Goal: Check status: Check status

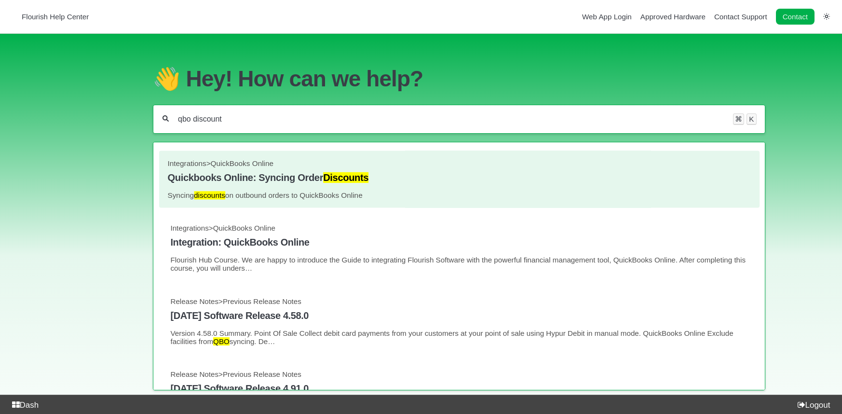
type input "qbo discount"
click at [314, 178] on h4 "Quickbooks Online: Syncing Order Discounts" at bounding box center [458, 177] width 583 height 11
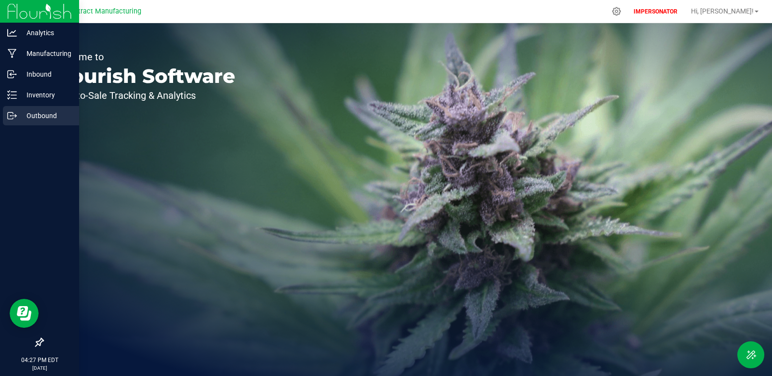
click at [27, 112] on p "Outbound" at bounding box center [46, 116] width 58 height 12
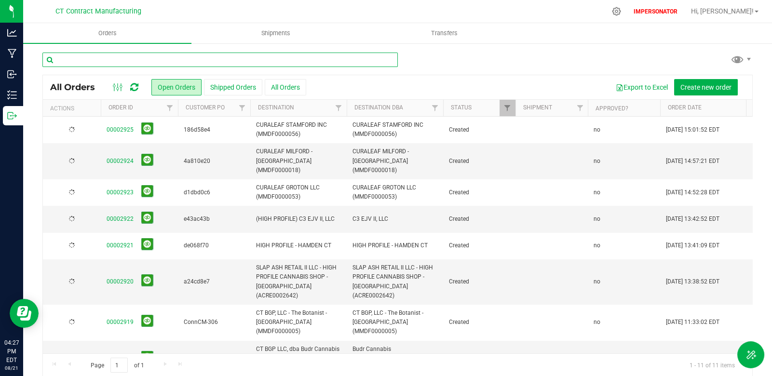
click at [146, 63] on input "text" at bounding box center [219, 60] width 355 height 14
paste input "98684968"
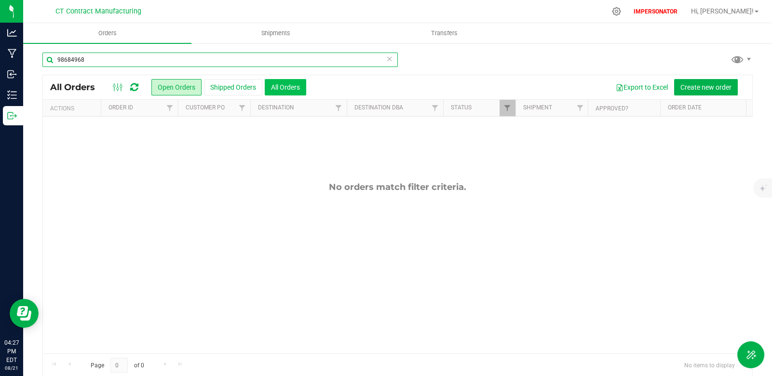
type input "98684968"
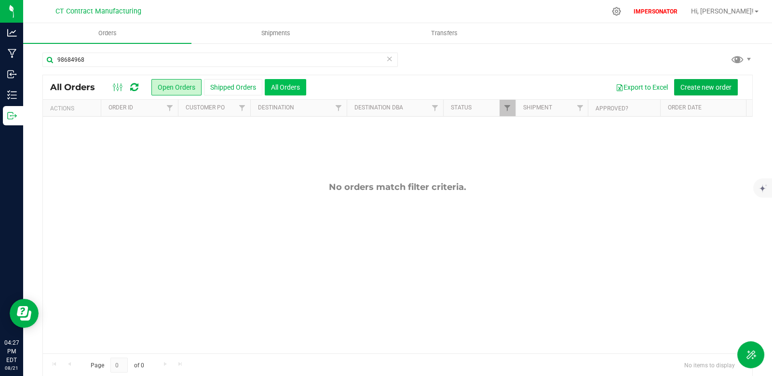
click at [280, 88] on button "All Orders" at bounding box center [285, 87] width 41 height 16
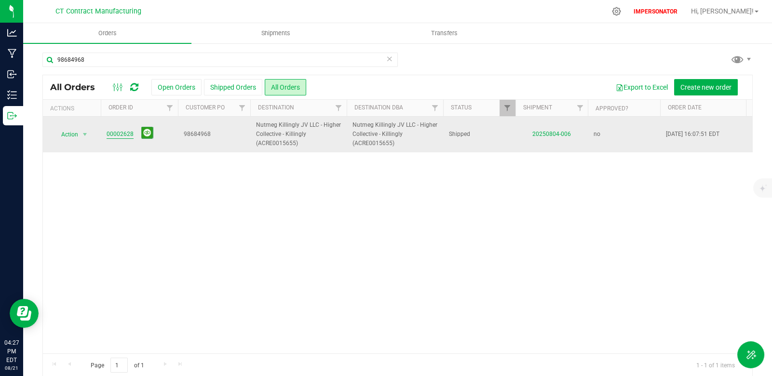
click at [121, 134] on link "00002628" at bounding box center [120, 134] width 27 height 9
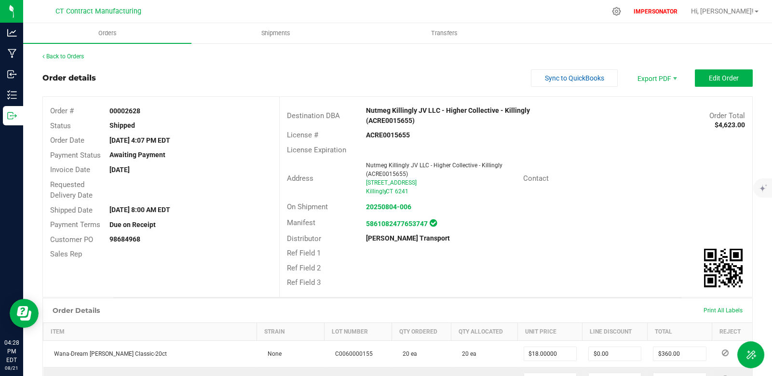
click at [133, 108] on strong "00002628" at bounding box center [124, 111] width 31 height 8
copy strong "00002628"
click at [58, 56] on link "Back to Orders" at bounding box center [62, 56] width 41 height 7
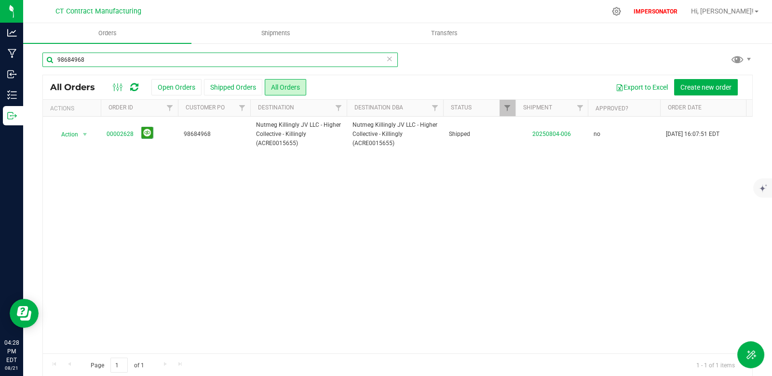
click at [24, 60] on div "98684968 All Orders Open Orders Shipped Orders All Orders Export to Excel Creat…" at bounding box center [397, 214] width 749 height 344
paste input "0d162b2c"
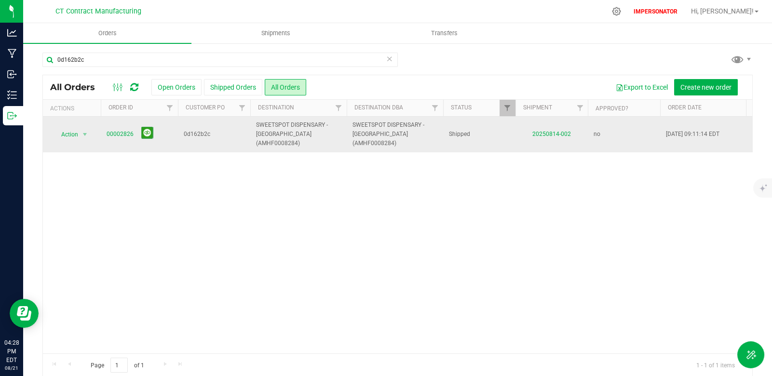
drag, startPoint x: 105, startPoint y: 130, endPoint x: 133, endPoint y: 133, distance: 27.6
click at [133, 133] on td "00002826" at bounding box center [139, 135] width 77 height 36
copy link "00002826"
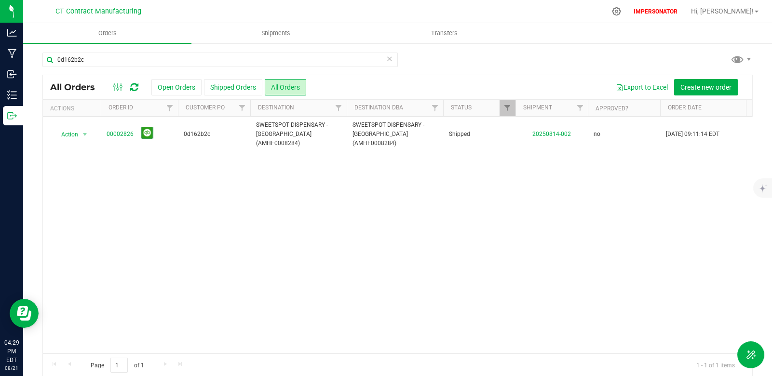
click at [144, 154] on div "Action Action Clone order Mark as fully paid Order audit log Print COAs (single…" at bounding box center [397, 235] width 709 height 237
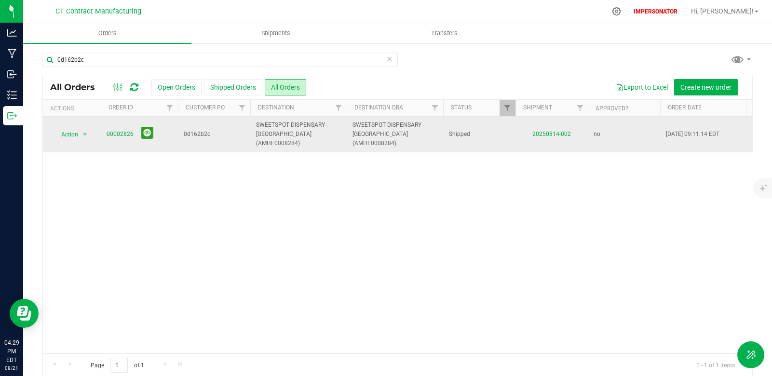
drag, startPoint x: 134, startPoint y: 130, endPoint x: 95, endPoint y: 128, distance: 38.6
click at [95, 128] on tr "Action Action Clone order Mark as fully paid Order audit log Print COAs (single…" at bounding box center [645, 135] width 1205 height 36
copy tr "Action Clone order Mark as fully paid Order audit log Print COAs (single PDF) P…"
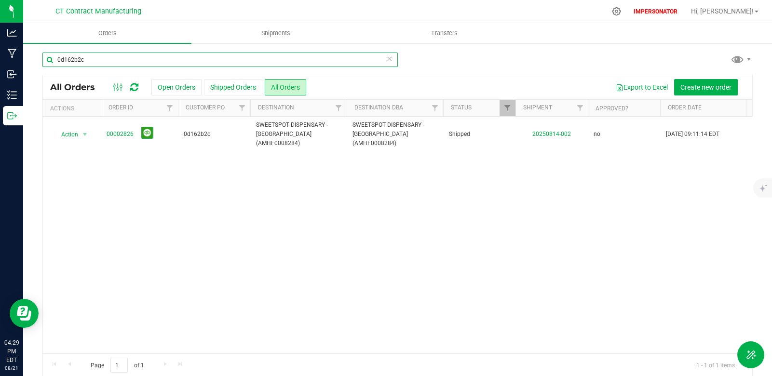
click at [97, 59] on input "0d162b2c" at bounding box center [219, 60] width 355 height 14
drag, startPoint x: 97, startPoint y: 59, endPoint x: 36, endPoint y: 57, distance: 61.2
click at [36, 57] on div "0d162b2c All Orders Open Orders Shipped Orders All Orders Export to Excel Creat…" at bounding box center [397, 214] width 749 height 344
paste input "184b3cf9"
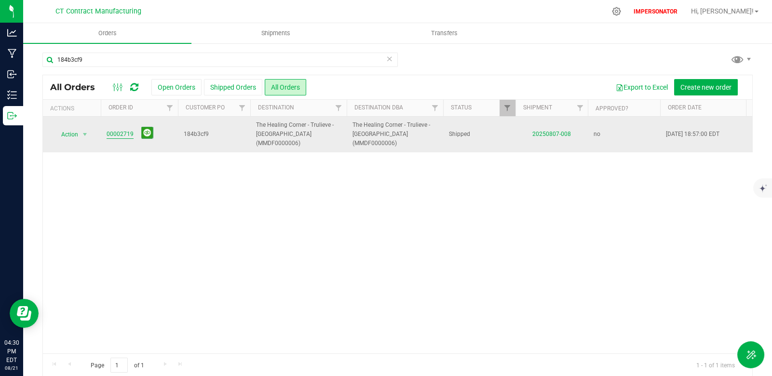
drag, startPoint x: 101, startPoint y: 129, endPoint x: 132, endPoint y: 130, distance: 30.9
click at [132, 130] on td "00002719" at bounding box center [139, 135] width 77 height 36
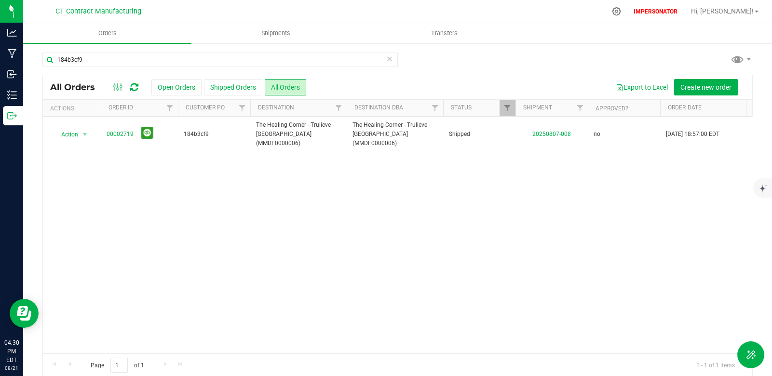
copy link "00002719"
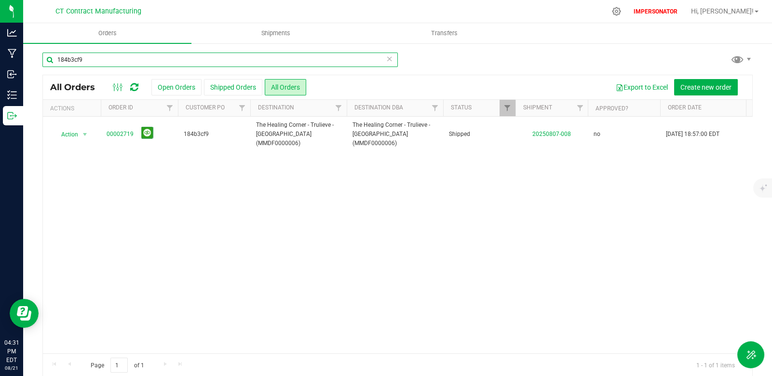
click at [101, 59] on input "184b3cf9" at bounding box center [219, 60] width 355 height 14
drag, startPoint x: 101, startPoint y: 60, endPoint x: 40, endPoint y: 58, distance: 60.3
click at [40, 58] on div "184b3cf9 All Orders Open Orders Shipped Orders All Orders Export to Excel Creat…" at bounding box center [397, 214] width 749 height 344
paste input "00002628"
drag, startPoint x: 91, startPoint y: 60, endPoint x: 29, endPoint y: 58, distance: 61.7
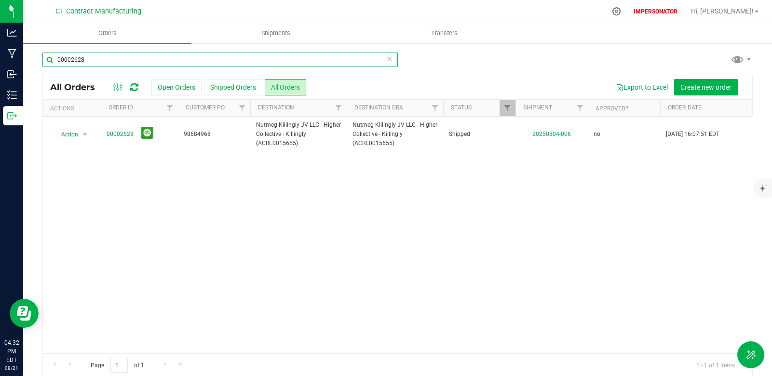
click at [29, 58] on div "00002628 All Orders Open Orders Shipped Orders All Orders Export to Excel Creat…" at bounding box center [397, 214] width 749 height 344
paste input "826"
type input "00002826"
drag, startPoint x: 97, startPoint y: 59, endPoint x: 53, endPoint y: 60, distance: 44.4
click at [53, 60] on input "00002826" at bounding box center [219, 60] width 355 height 14
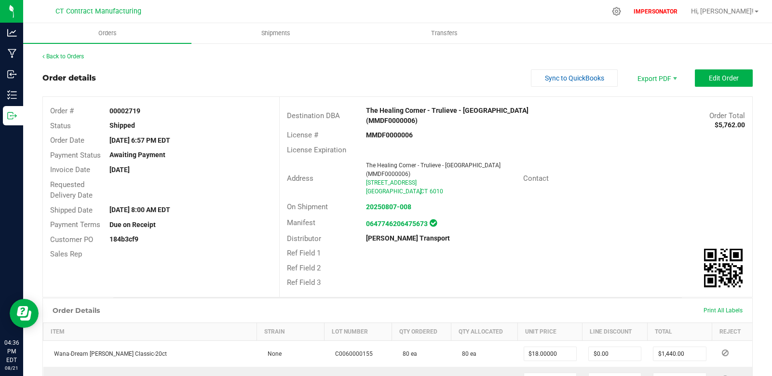
click at [122, 108] on strong "00002719" at bounding box center [124, 111] width 31 height 8
click at [123, 109] on strong "00002719" at bounding box center [124, 111] width 31 height 8
copy strong "00002719"
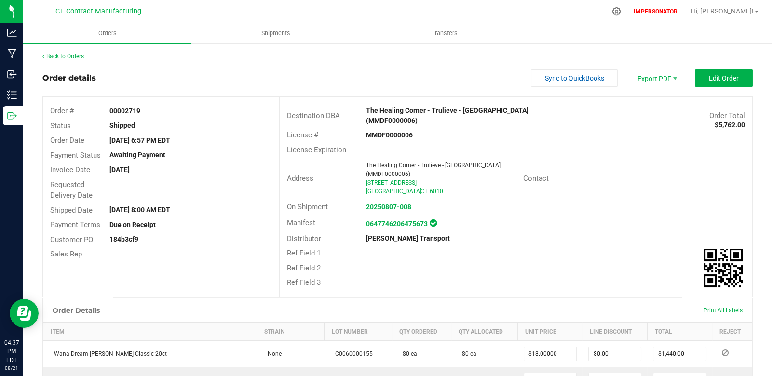
click at [76, 55] on link "Back to Orders" at bounding box center [62, 56] width 41 height 7
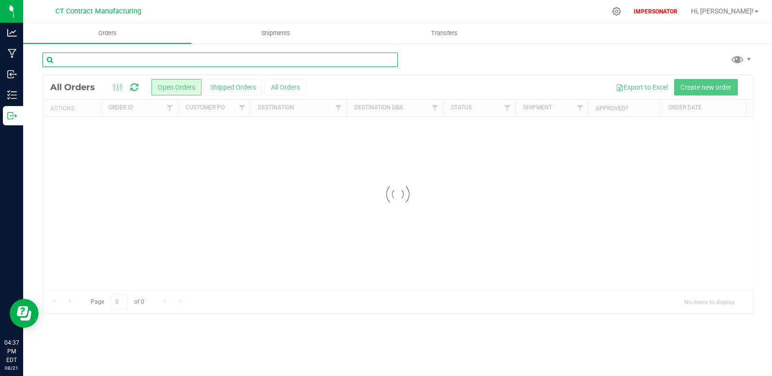
click at [126, 61] on input "text" at bounding box center [219, 60] width 355 height 14
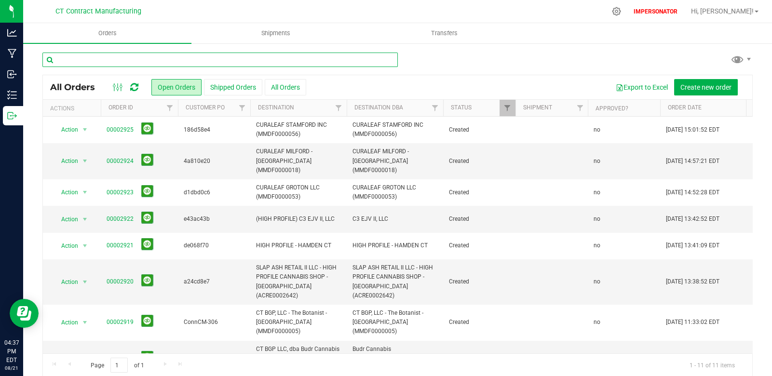
paste input "5112e0ae"
type input "5112e0ae"
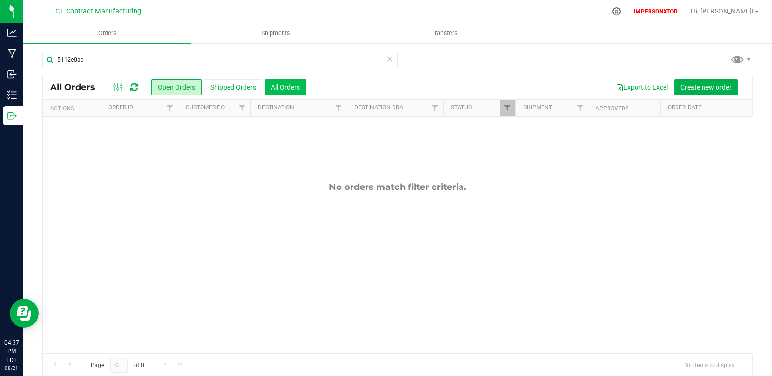
click at [274, 85] on button "All Orders" at bounding box center [285, 87] width 41 height 16
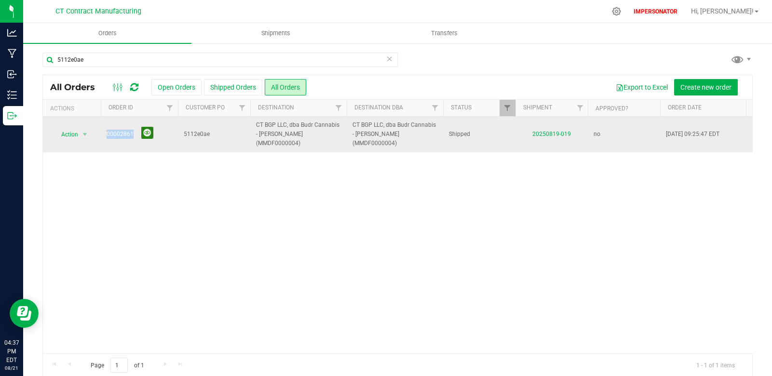
drag, startPoint x: 99, startPoint y: 128, endPoint x: 141, endPoint y: 129, distance: 42.4
click at [141, 129] on tr "Action Action Clone order Mark as fully paid Order audit log Print COAs (single…" at bounding box center [645, 135] width 1205 height 36
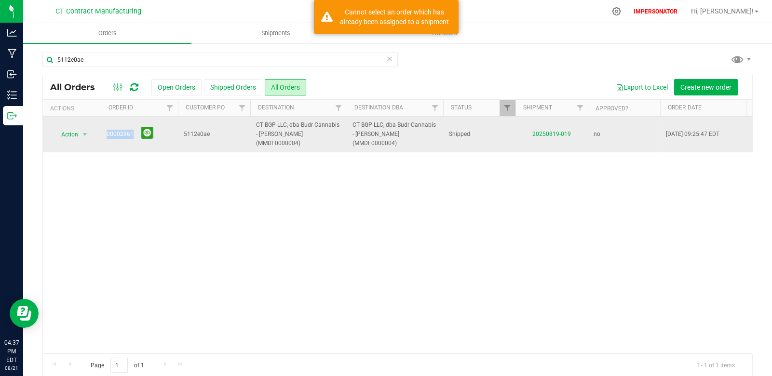
copy tr "Action Clone order Mark as fully paid Order audit log Print COAs (single PDF) P…"
click at [122, 130] on link "00002861" at bounding box center [120, 134] width 27 height 9
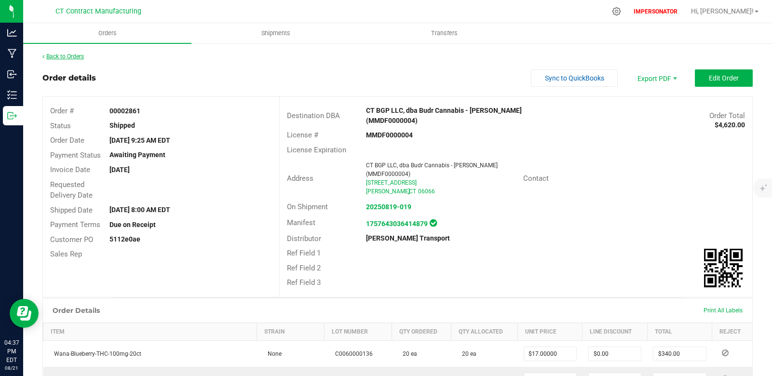
click at [73, 57] on link "Back to Orders" at bounding box center [62, 56] width 41 height 7
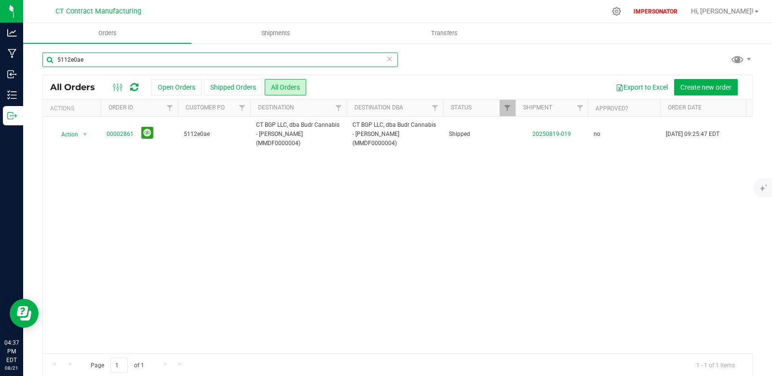
drag, startPoint x: 62, startPoint y: 63, endPoint x: 50, endPoint y: 62, distance: 12.1
click at [50, 62] on input "5112e0ae" at bounding box center [219, 60] width 355 height 14
paste input "2d303339"
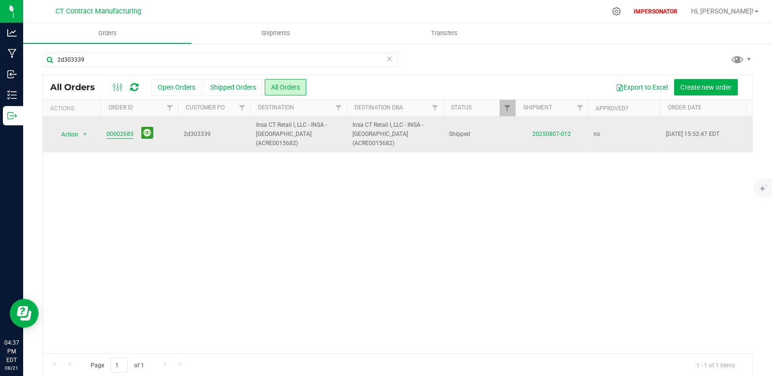
drag, startPoint x: 99, startPoint y: 130, endPoint x: 131, endPoint y: 132, distance: 31.9
click at [131, 132] on tr "Action Action Clone order Mark as fully paid Order audit log Print COAs (single…" at bounding box center [645, 135] width 1205 height 36
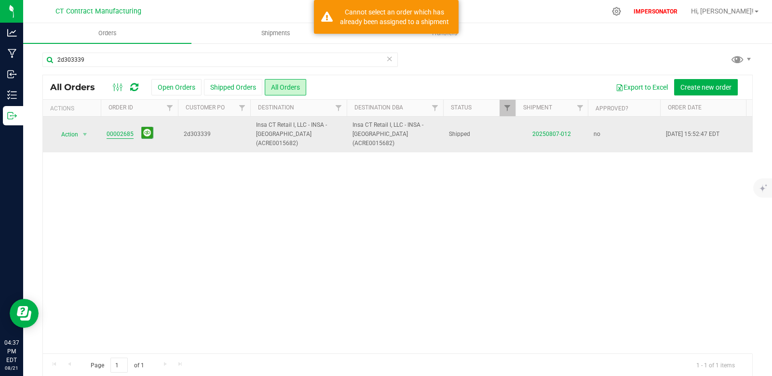
copy tr "Action Clone order Mark as fully paid Order audit log Print COAs (single PDF) P…"
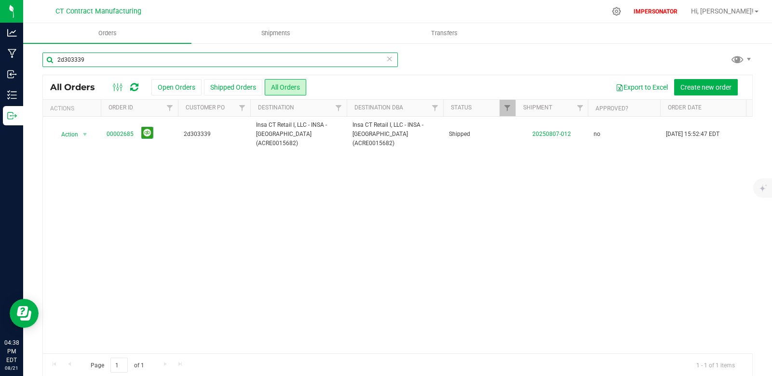
drag, startPoint x: 65, startPoint y: 60, endPoint x: 35, endPoint y: 56, distance: 29.6
click at [36, 56] on div "2d303339 All Orders Open Orders Shipped Orders All Orders Export to Excel Creat…" at bounding box center [397, 214] width 749 height 344
paste input "5112e0ae"
type input "5112e0ae"
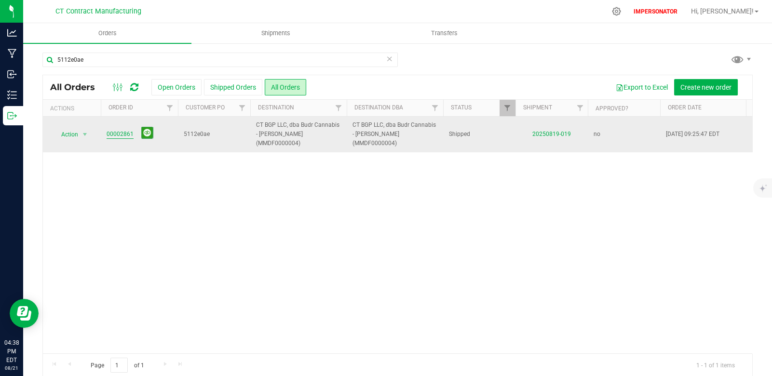
click at [119, 130] on link "00002861" at bounding box center [120, 134] width 27 height 9
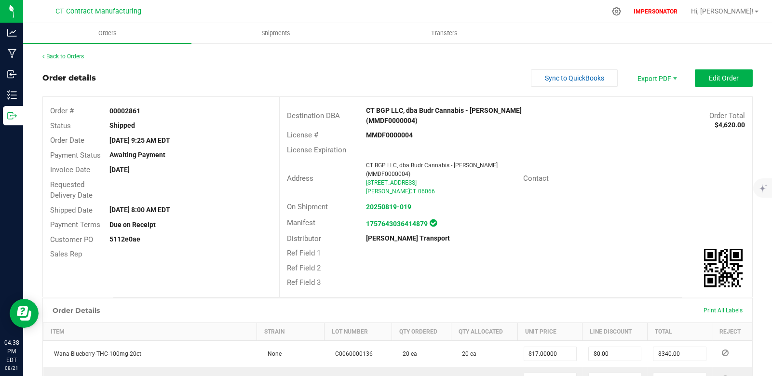
click at [125, 108] on strong "00002861" at bounding box center [124, 111] width 31 height 8
click at [124, 108] on strong "00002861" at bounding box center [124, 111] width 31 height 8
click at [125, 111] on strong "00002861" at bounding box center [124, 111] width 31 height 8
click at [124, 111] on strong "00002861" at bounding box center [124, 111] width 31 height 8
copy strong "00002861"
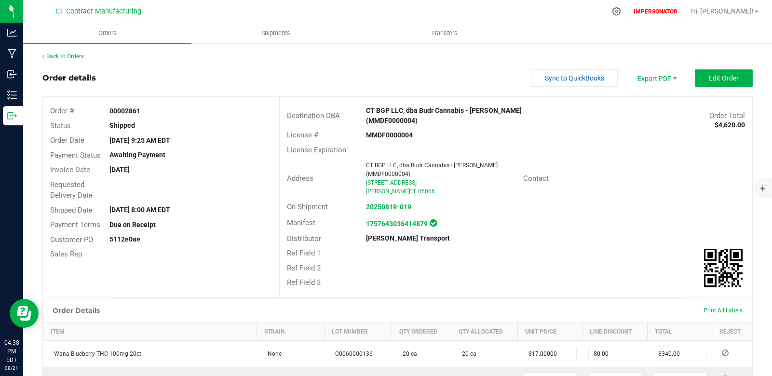
click at [72, 55] on link "Back to Orders" at bounding box center [62, 56] width 41 height 7
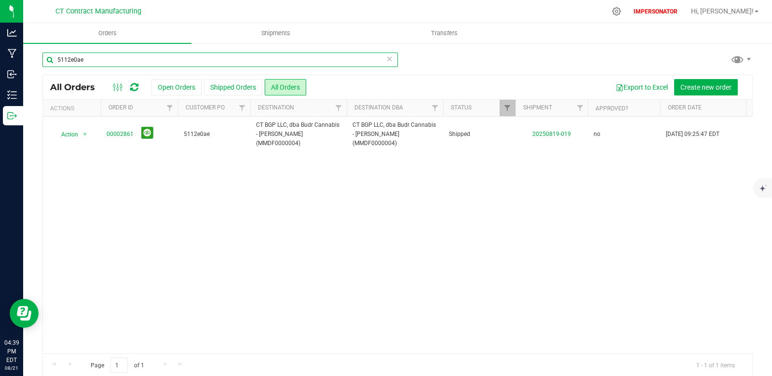
drag, startPoint x: 88, startPoint y: 61, endPoint x: 29, endPoint y: 61, distance: 58.8
click at [29, 61] on div "5112e0ae All Orders Open Orders Shipped Orders All Orders Export to Excel Creat…" at bounding box center [397, 214] width 749 height 344
paste input "ae1b9552"
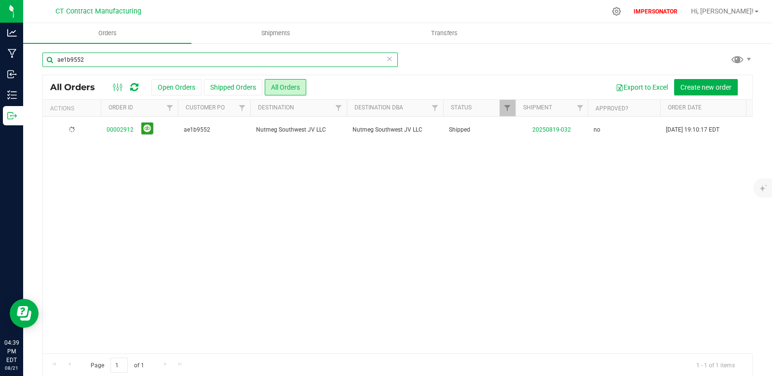
type input "ae1b9552"
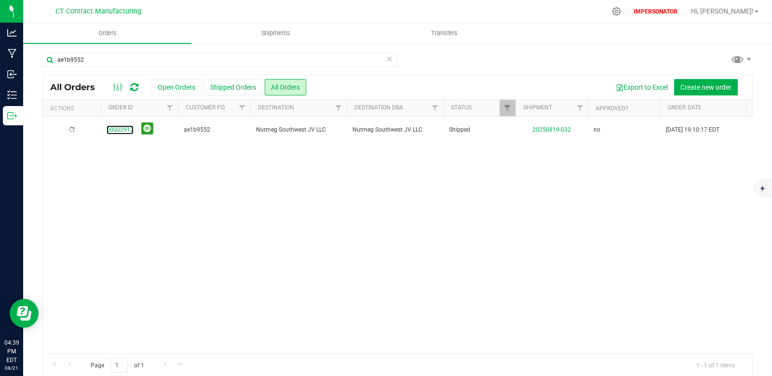
click at [123, 129] on link "00002912" at bounding box center [120, 129] width 27 height 9
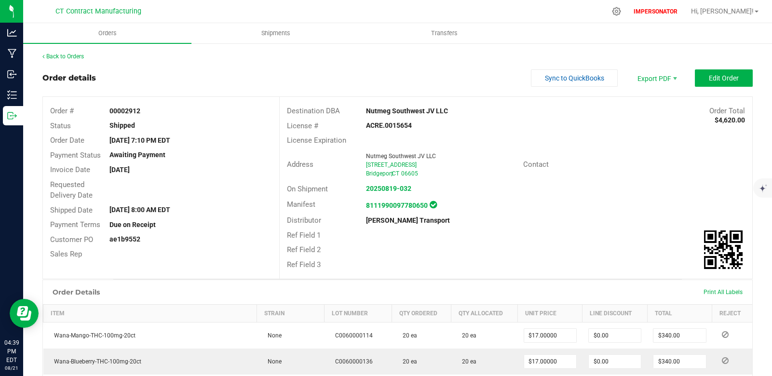
drag, startPoint x: 119, startPoint y: 114, endPoint x: 131, endPoint y: 112, distance: 12.2
click at [131, 112] on div "00002912" at bounding box center [190, 111] width 177 height 10
click at [131, 112] on strong "00002912" at bounding box center [124, 111] width 31 height 8
click at [130, 112] on strong "00002912" at bounding box center [124, 111] width 31 height 8
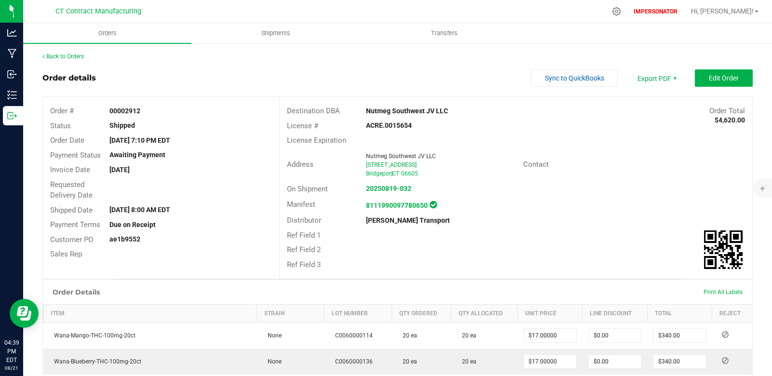
click at [130, 112] on strong "00002912" at bounding box center [124, 111] width 31 height 8
copy strong "00002912"
click at [65, 57] on link "Back to Orders" at bounding box center [62, 56] width 41 height 7
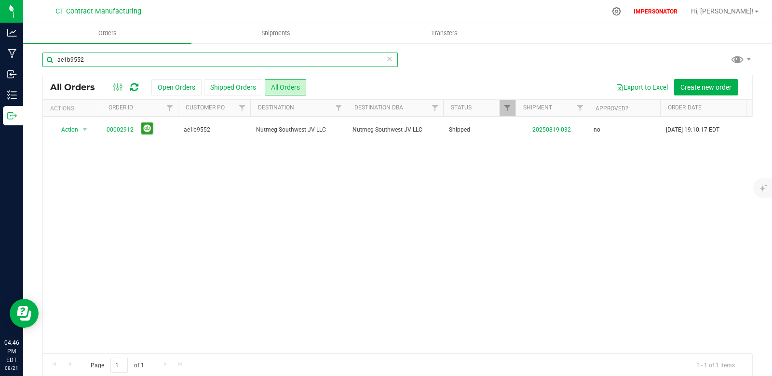
drag, startPoint x: 97, startPoint y: 62, endPoint x: 55, endPoint y: 61, distance: 42.4
click at [55, 61] on input "ae1b9552" at bounding box center [219, 60] width 355 height 14
paste input "386502ed"
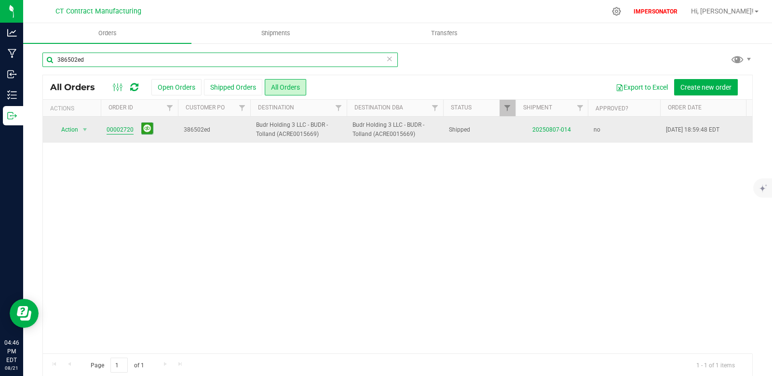
type input "386502ed"
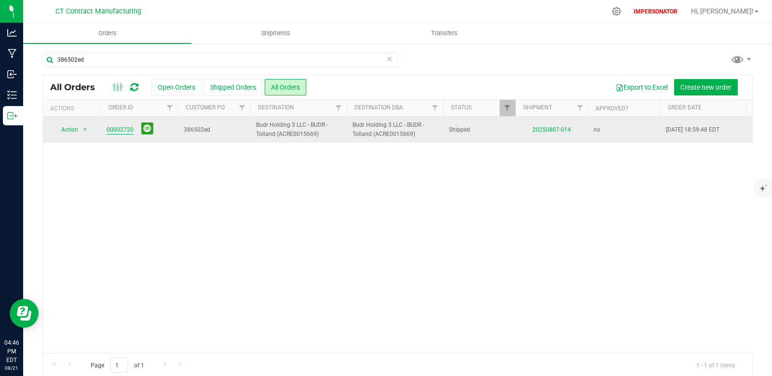
click at [123, 131] on link "00002720" at bounding box center [120, 129] width 27 height 9
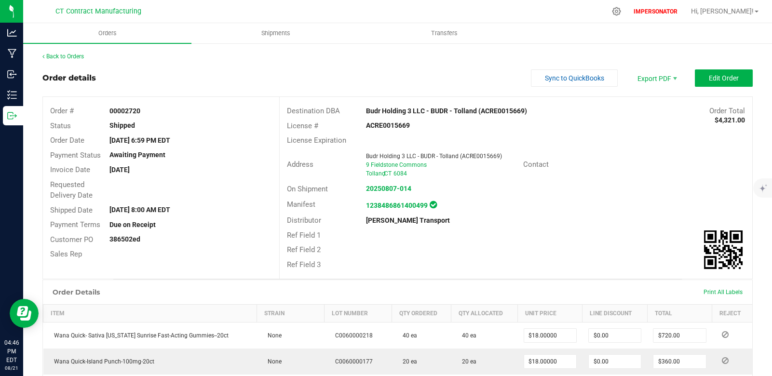
click at [132, 108] on strong "00002720" at bounding box center [124, 111] width 31 height 8
click at [133, 108] on strong "00002720" at bounding box center [124, 111] width 31 height 8
copy strong "00002720"
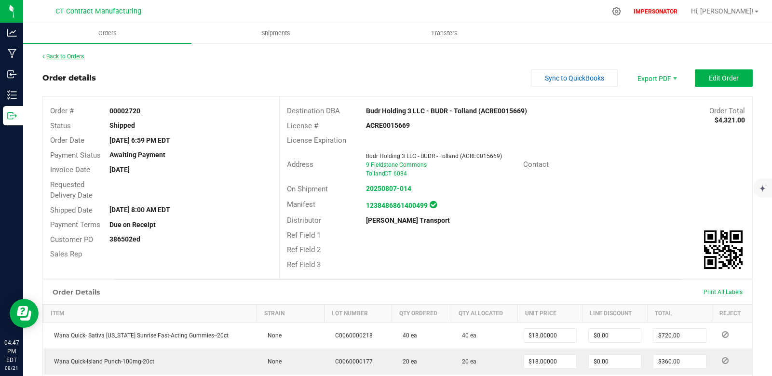
click at [80, 56] on link "Back to Orders" at bounding box center [62, 56] width 41 height 7
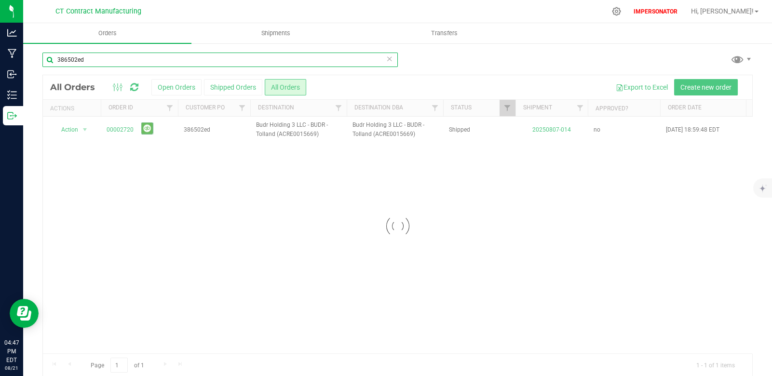
drag, startPoint x: 89, startPoint y: 61, endPoint x: 58, endPoint y: 59, distance: 30.9
click at [58, 59] on input "386502ed" at bounding box center [219, 60] width 355 height 14
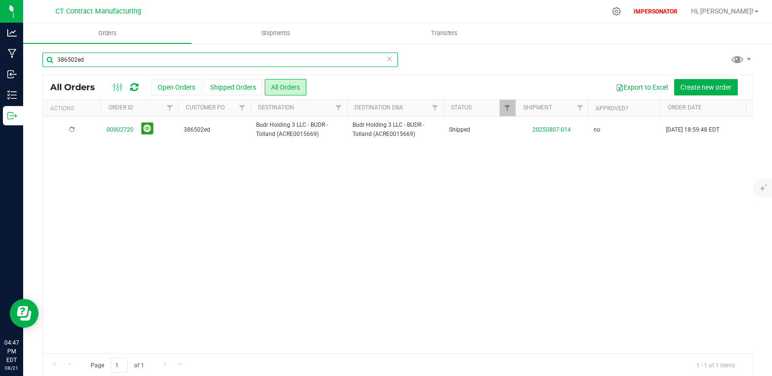
paste input "5112e0ae"
type input "5112e0ae"
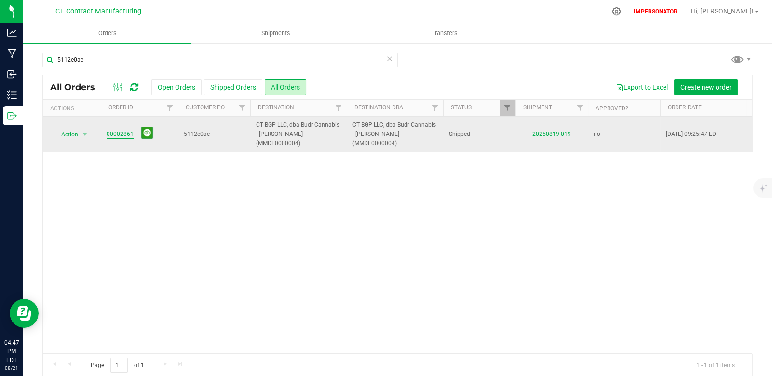
click at [124, 130] on link "00002861" at bounding box center [120, 134] width 27 height 9
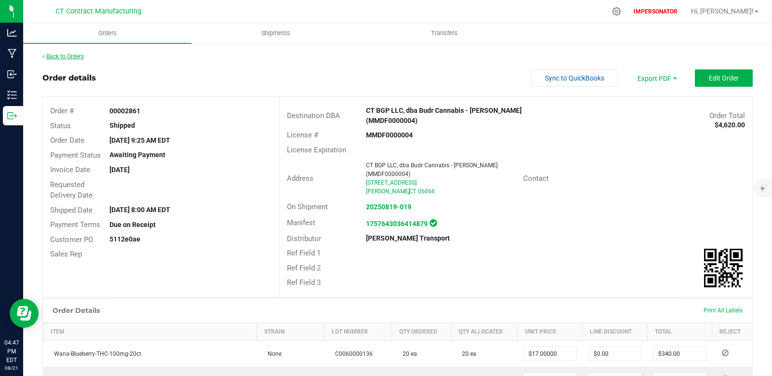
click at [57, 56] on link "Back to Orders" at bounding box center [62, 56] width 41 height 7
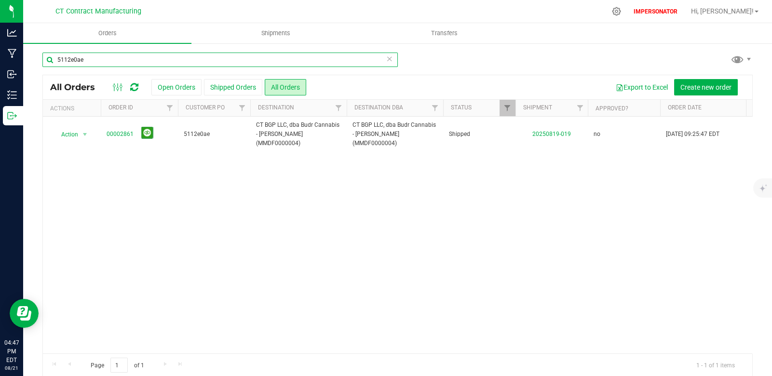
drag, startPoint x: 89, startPoint y: 62, endPoint x: 30, endPoint y: 62, distance: 59.3
click at [29, 61] on div "5112e0ae All Orders Open Orders Shipped Orders All Orders Export to Excel Creat…" at bounding box center [397, 214] width 749 height 344
paste input "71b051d"
drag, startPoint x: 93, startPoint y: 61, endPoint x: 38, endPoint y: 61, distance: 55.0
click at [39, 60] on div "71b051de All Orders Open Orders Shipped Orders All Orders Export to Excel Creat…" at bounding box center [397, 214] width 749 height 344
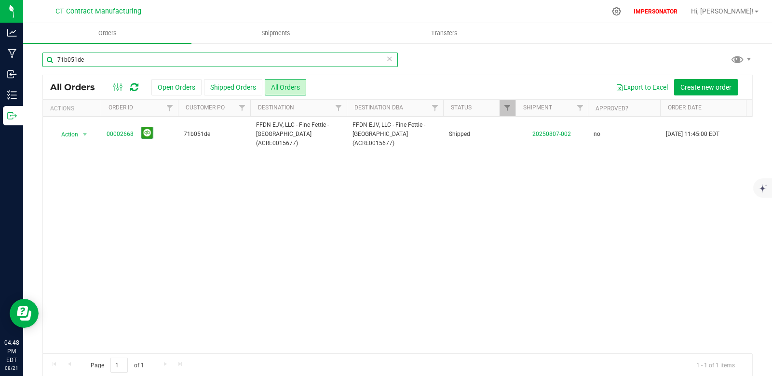
paste input "9131dcbb"
type input "9131dcbb"
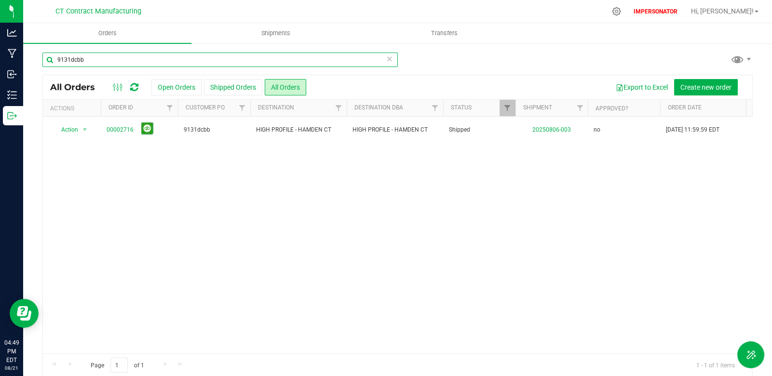
drag, startPoint x: 95, startPoint y: 62, endPoint x: 53, endPoint y: 59, distance: 42.5
click at [54, 58] on input "9131dcbb" at bounding box center [219, 60] width 355 height 14
paste input "b421bfd0"
click at [80, 60] on input "b421bfd0" at bounding box center [219, 60] width 355 height 14
click at [79, 59] on input "b421bfd0" at bounding box center [219, 60] width 355 height 14
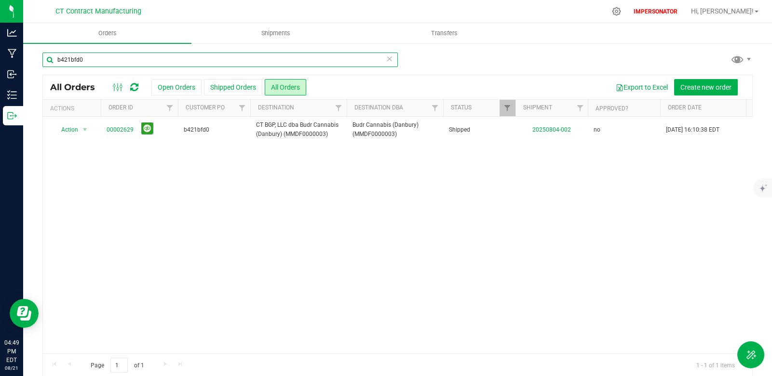
click at [75, 60] on input "b421bfd0" at bounding box center [219, 60] width 355 height 14
paste input "c3493f72"
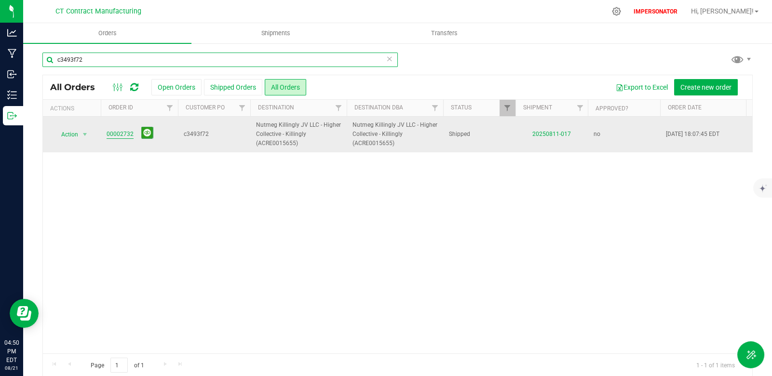
type input "c3493f72"
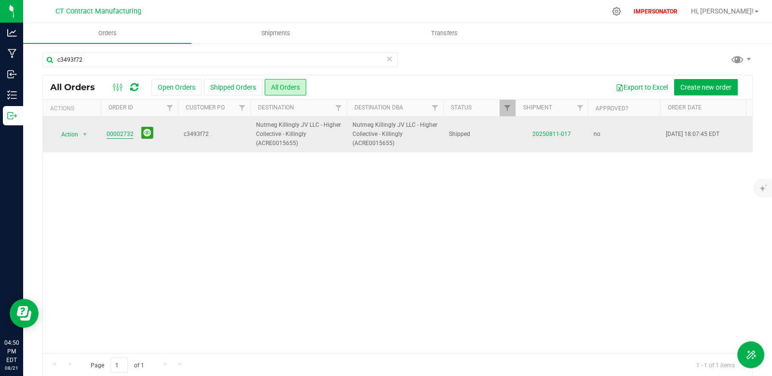
click at [128, 133] on link "00002732" at bounding box center [120, 134] width 27 height 9
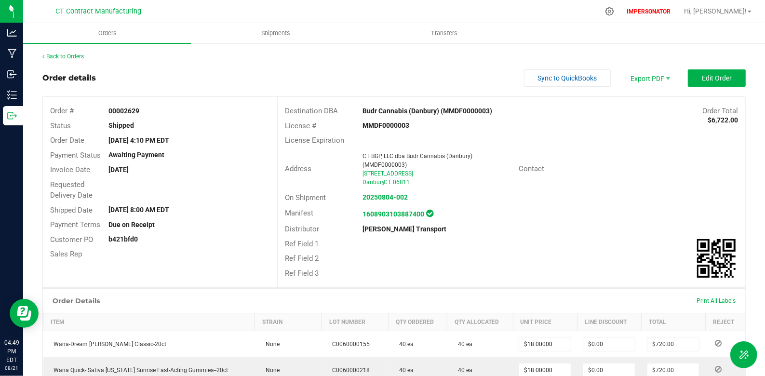
click at [132, 107] on strong "00002629" at bounding box center [123, 111] width 31 height 8
